Goal: Transaction & Acquisition: Purchase product/service

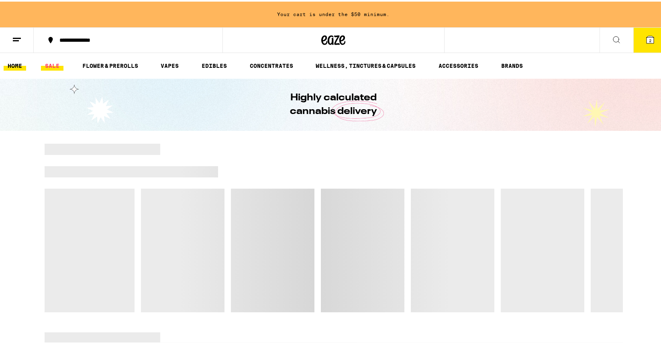
click at [56, 61] on link "SALE" at bounding box center [52, 64] width 22 height 10
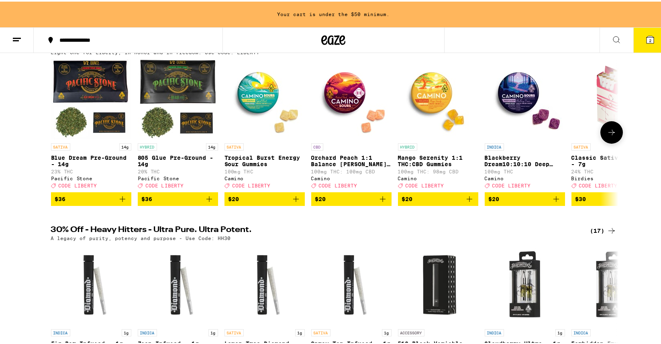
scroll to position [55, 0]
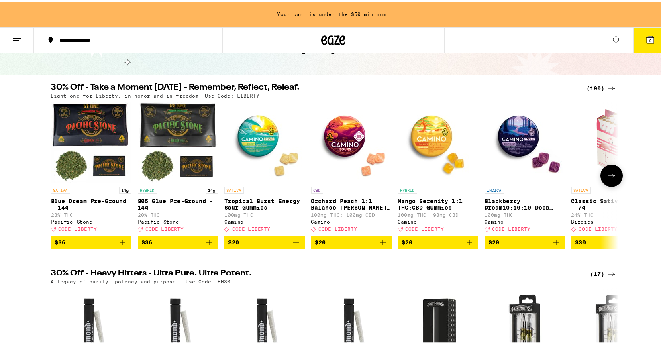
click at [607, 174] on icon at bounding box center [612, 174] width 10 height 10
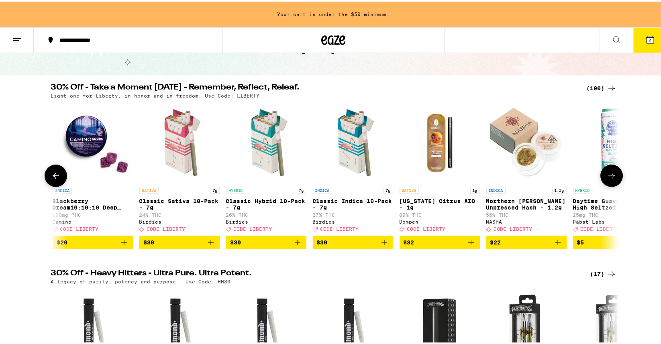
scroll to position [0, 478]
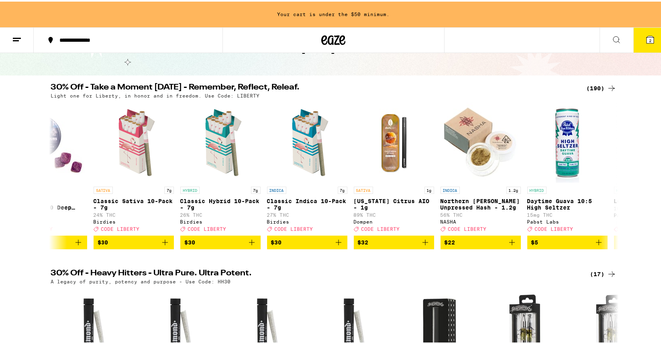
click at [610, 87] on icon at bounding box center [611, 87] width 6 height 6
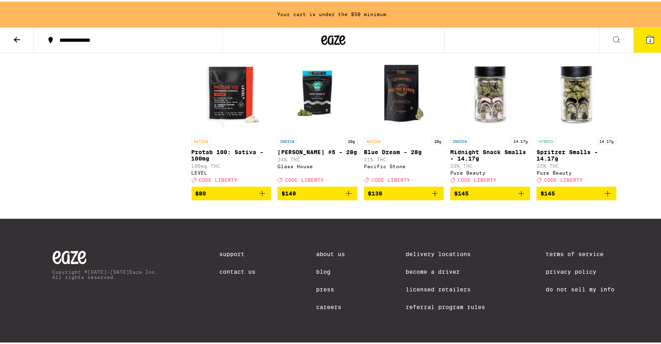
scroll to position [5973, 0]
